Goal: Task Accomplishment & Management: Use online tool/utility

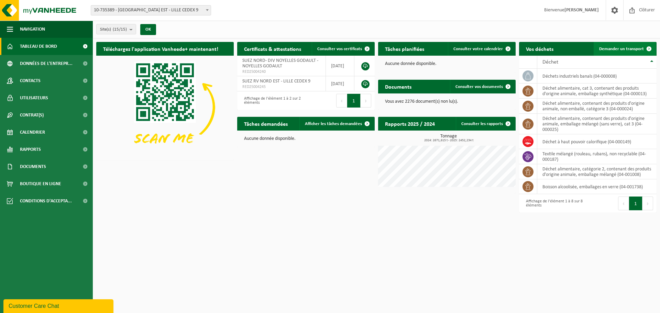
click at [618, 47] on span "Demander un transport" at bounding box center [621, 49] width 45 height 4
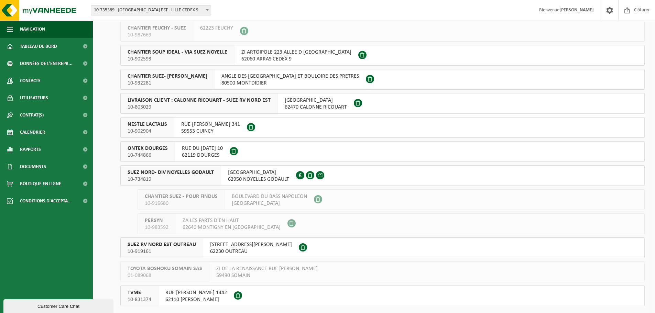
scroll to position [138, 0]
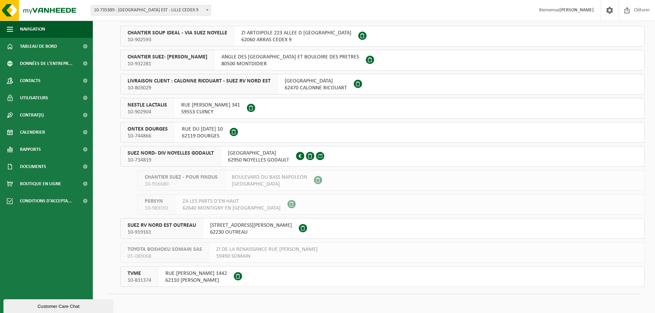
click at [206, 146] on button "SUEZ NORD- DIV NOYELLES GODAULT 10-734819 RUE MALFIDANO 62950 NOYELLES GODAULT …" at bounding box center [382, 156] width 524 height 21
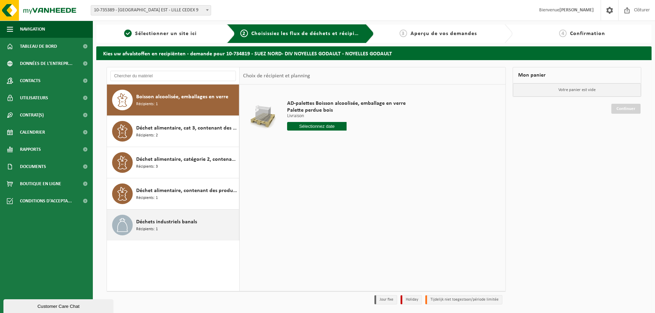
click at [183, 215] on div "Déchets industriels banals Récipients: 1" at bounding box center [186, 225] width 101 height 21
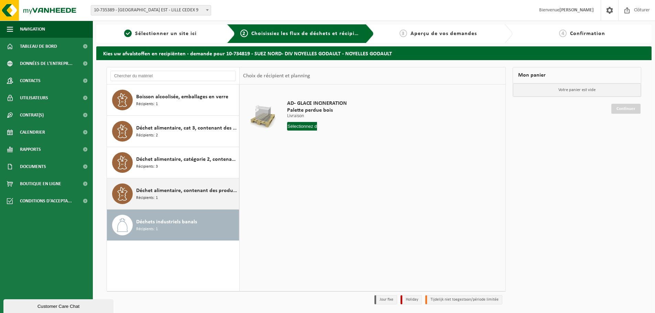
click at [184, 192] on span "Déchet alimentaire, contenant des produits d'origine animale, non emballé, caté…" at bounding box center [186, 191] width 101 height 8
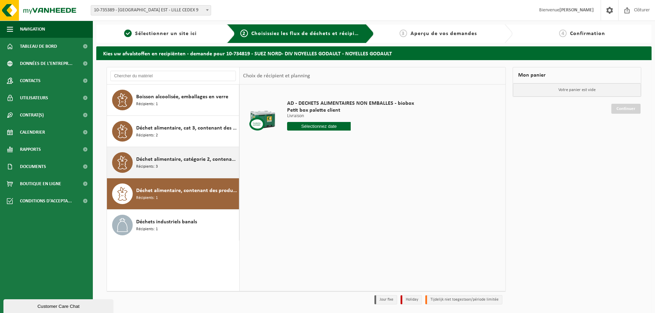
click at [179, 173] on div "Déchet alimentaire, catégorie 2, contenant des produits d'origine animale, emba…" at bounding box center [173, 162] width 132 height 31
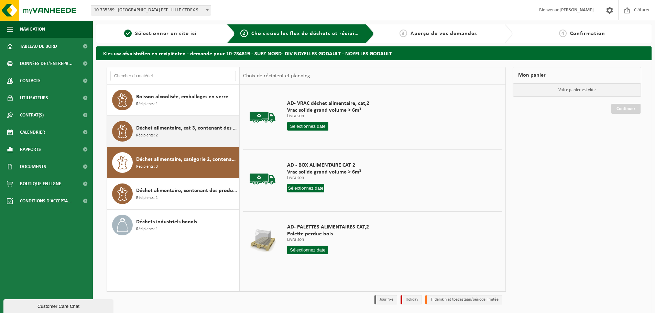
click at [159, 132] on span "Déchet alimentaire, cat 3, contenant des produits d'origine animale, emballage …" at bounding box center [186, 128] width 101 height 8
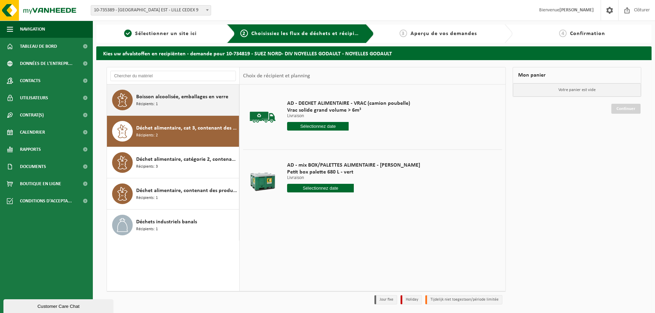
click at [184, 102] on div "Boisson alcoolisée, emballages en verre Récipients: 1" at bounding box center [186, 100] width 101 height 21
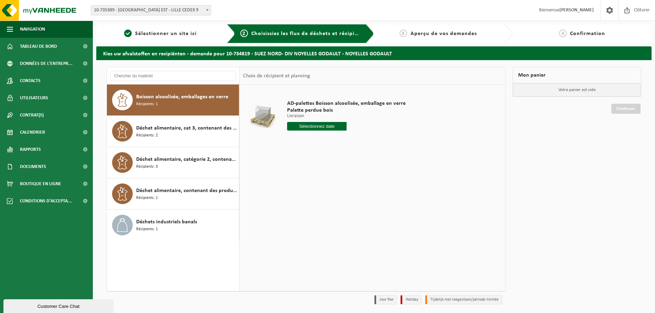
click at [174, 100] on span "Boisson alcoolisée, emballages en verre" at bounding box center [182, 97] width 92 height 8
click at [325, 128] on input "text" at bounding box center [316, 126] width 59 height 9
click at [205, 133] on div "Déchet alimentaire, cat 3, contenant des produits d'origine animale, emballage …" at bounding box center [186, 131] width 101 height 21
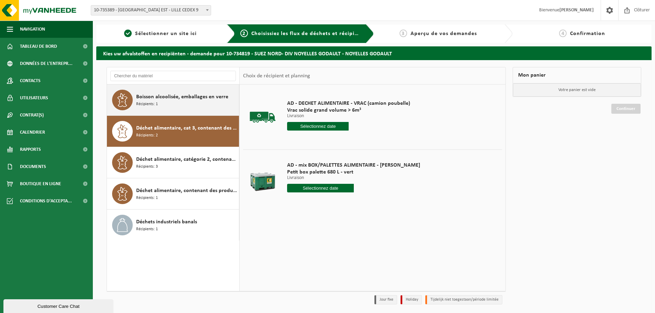
click at [157, 100] on span "Boisson alcoolisée, emballages en verre" at bounding box center [182, 97] width 92 height 8
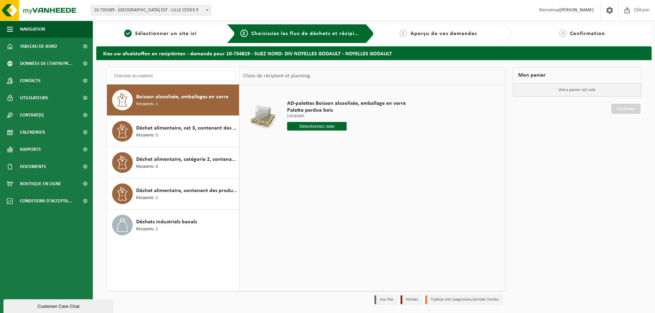
click at [323, 128] on input "text" at bounding box center [316, 126] width 59 height 9
click at [318, 198] on div "24" at bounding box center [318, 198] width 12 height 11
type input "à partir de 2025-09-24"
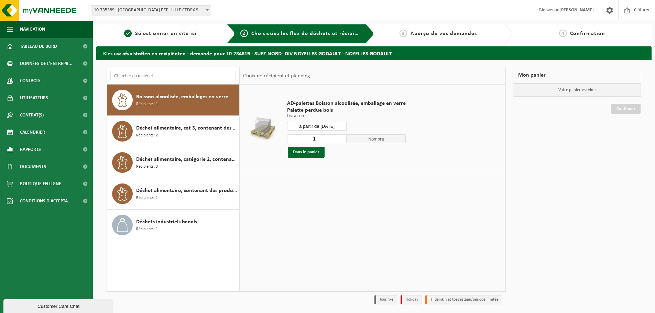
drag, startPoint x: 320, startPoint y: 138, endPoint x: 305, endPoint y: 138, distance: 15.1
click at [305, 138] on input "1" at bounding box center [316, 138] width 59 height 9
type input "2"
click at [341, 139] on input "2" at bounding box center [316, 138] width 59 height 9
click at [323, 138] on input "2" at bounding box center [316, 138] width 59 height 9
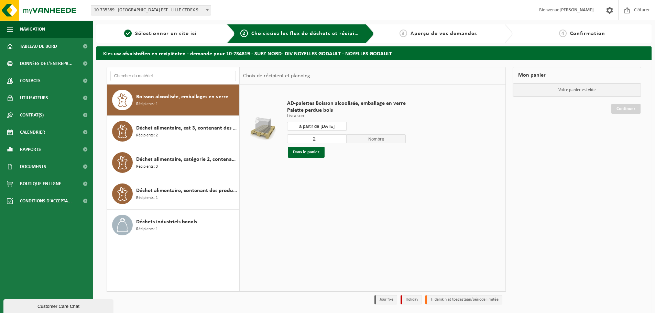
click at [322, 127] on input "à partir de 2025-09-24" at bounding box center [316, 126] width 59 height 9
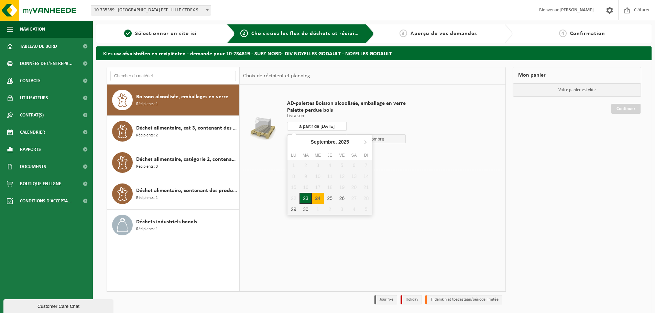
click at [305, 198] on div "23" at bounding box center [305, 198] width 12 height 11
type input "à partir de 2025-09-23"
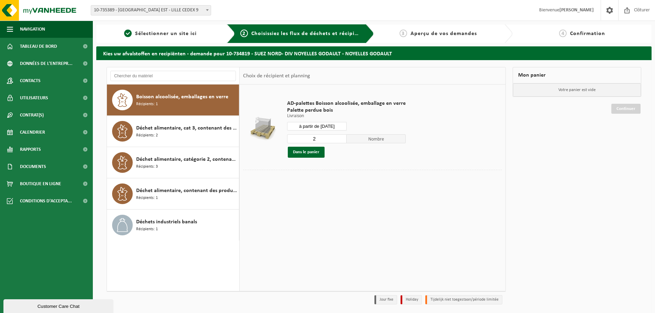
click at [300, 136] on input "2" at bounding box center [316, 138] width 59 height 9
type input "1"
click at [318, 150] on button "Dans le panier" at bounding box center [306, 152] width 37 height 11
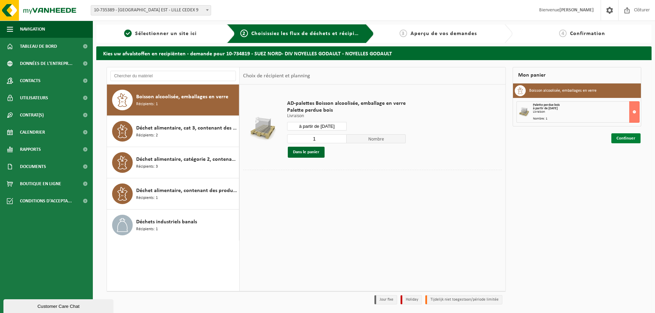
click at [635, 140] on link "Continuer" at bounding box center [625, 138] width 29 height 10
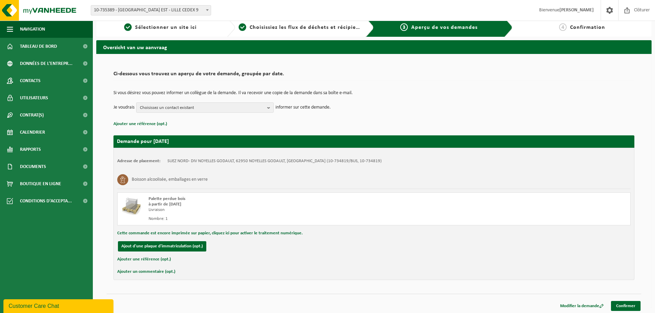
scroll to position [8, 0]
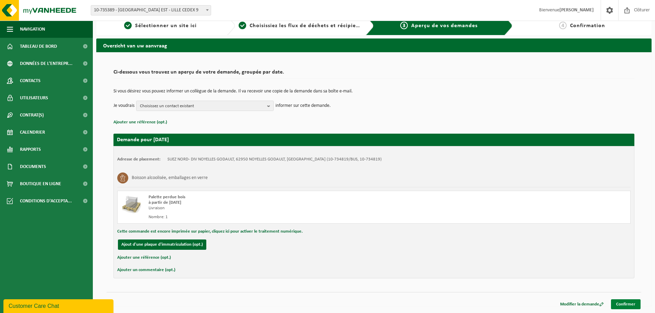
click at [623, 303] on link "Confirmer" at bounding box center [626, 304] width 30 height 10
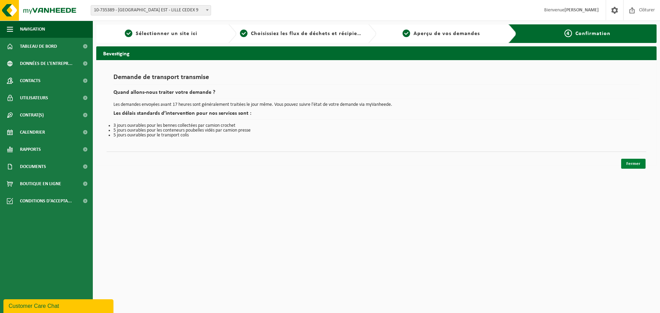
click at [629, 164] on link "Fermer" at bounding box center [633, 164] width 24 height 10
